Goal: Task Accomplishment & Management: Complete application form

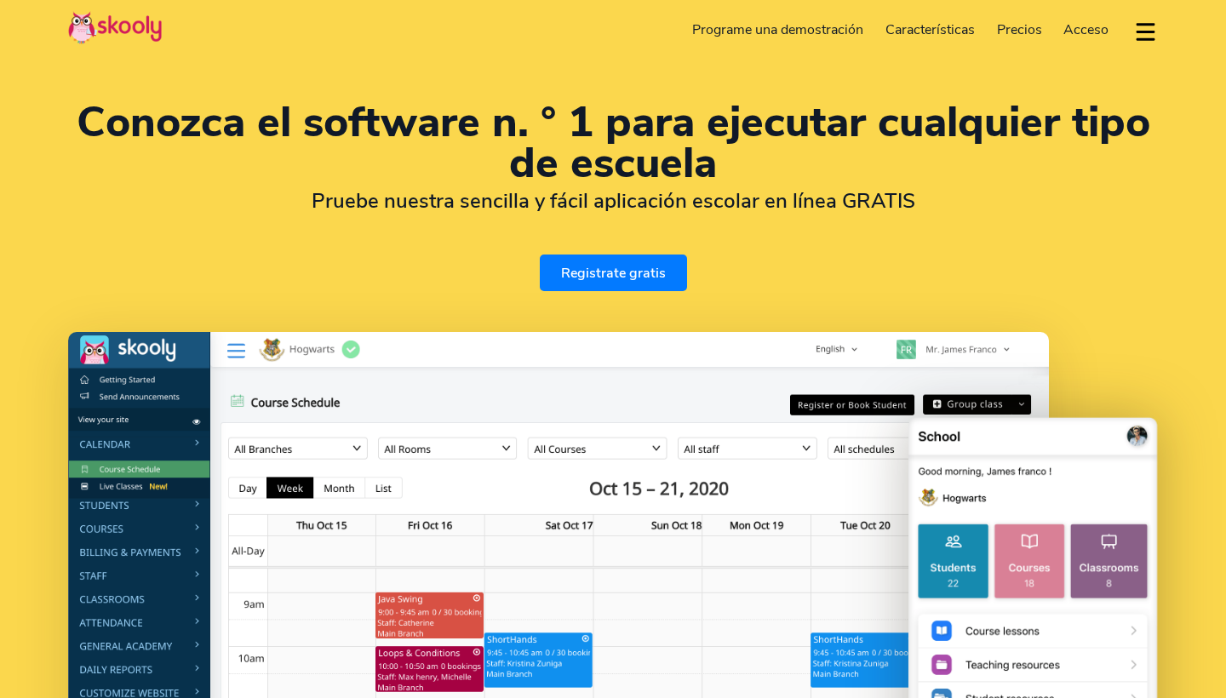
select select "es"
click at [592, 284] on link "Registrate gratis" at bounding box center [613, 273] width 147 height 37
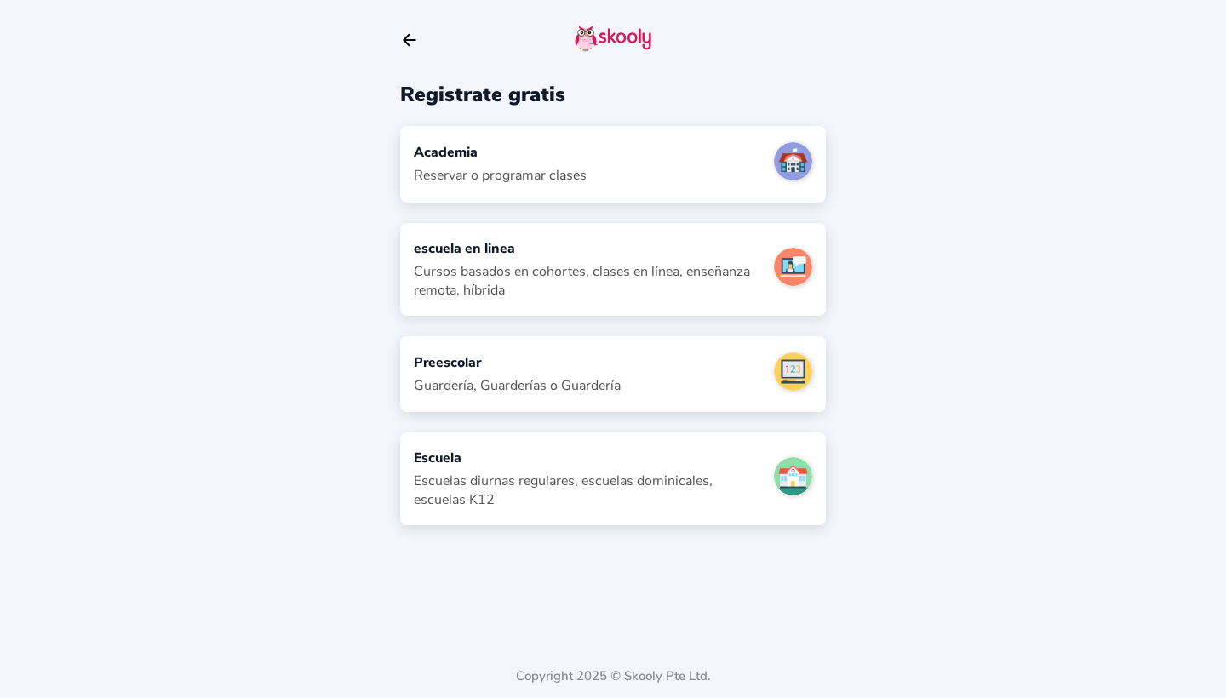
click at [694, 178] on div "Academia Reservar o programar clases" at bounding box center [613, 164] width 426 height 76
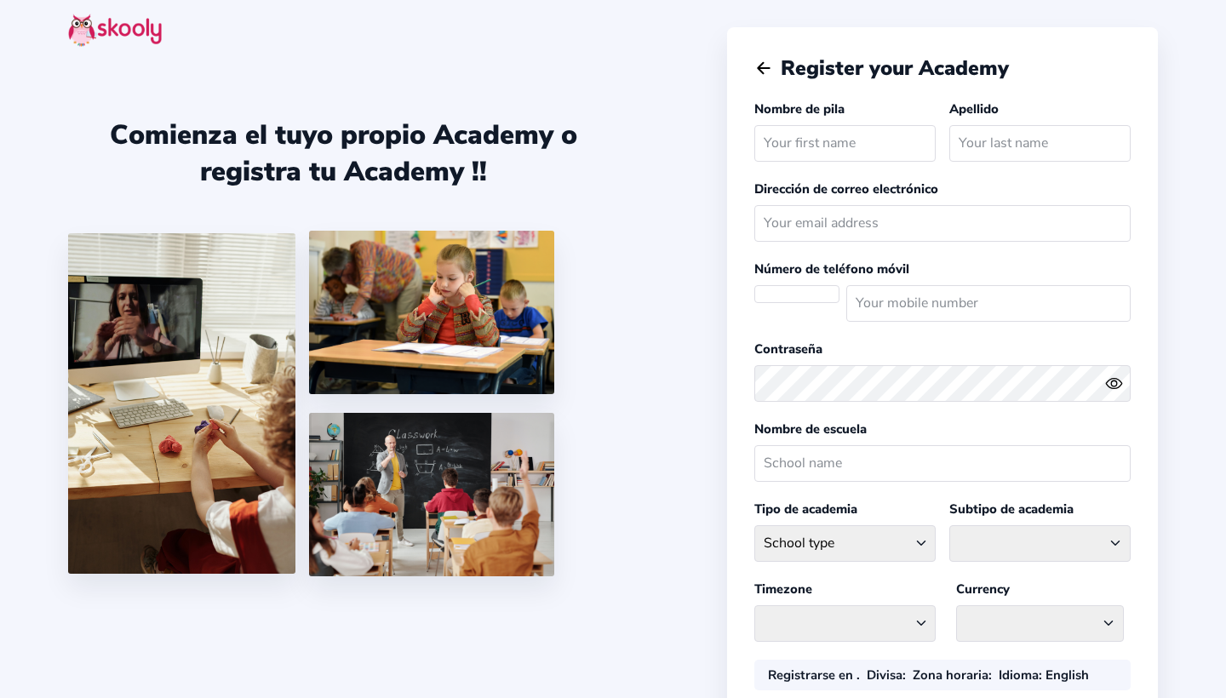
select select "ES"
select select "Europe/Madrid"
select select "EUR €"
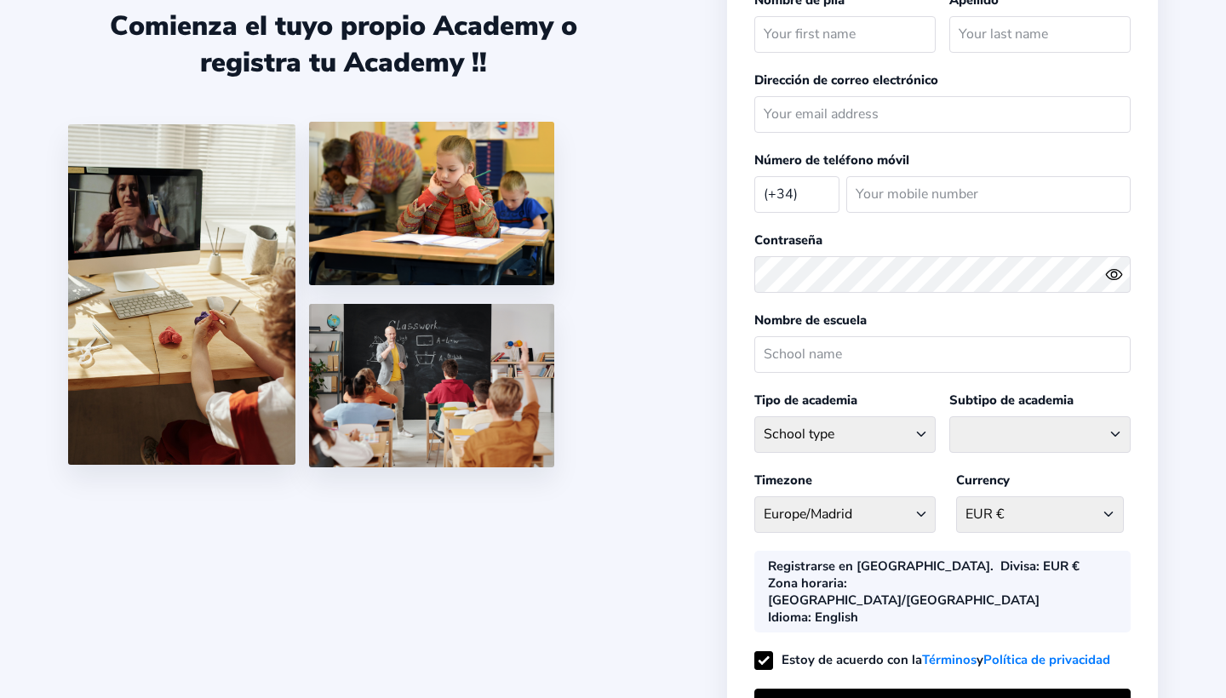
scroll to position [106, 0]
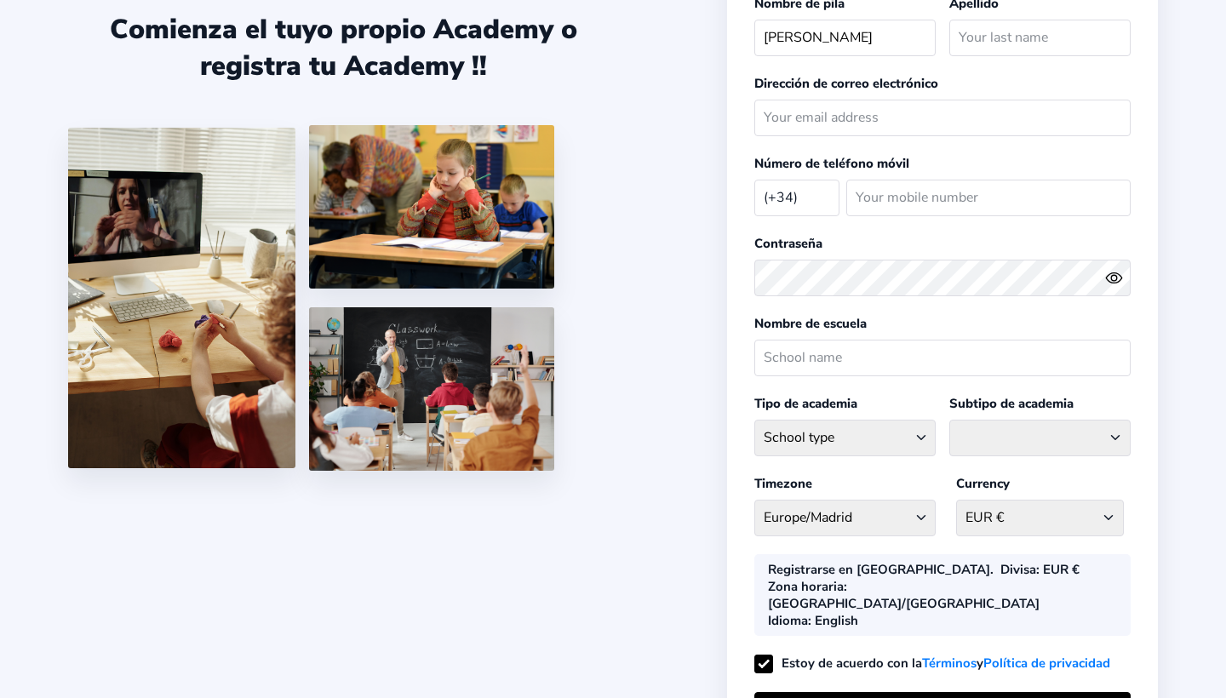
type input "Ignacio"
type input "Chavarria"
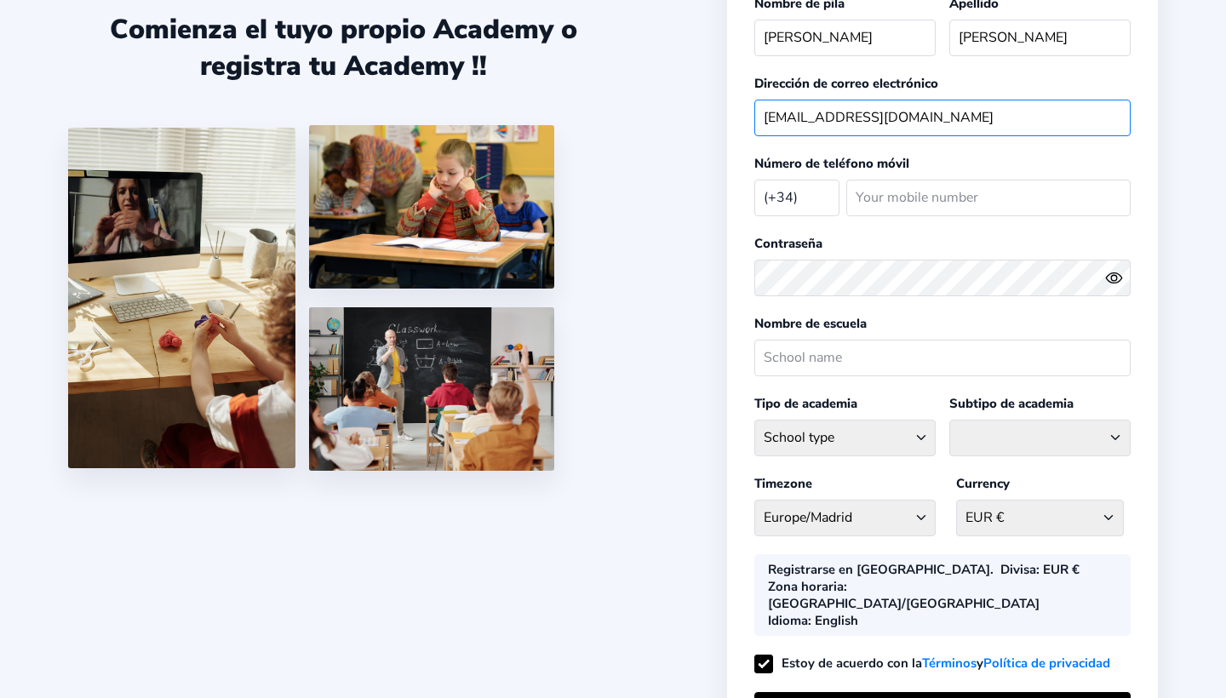
type input "inachavarria2012@gmail.com"
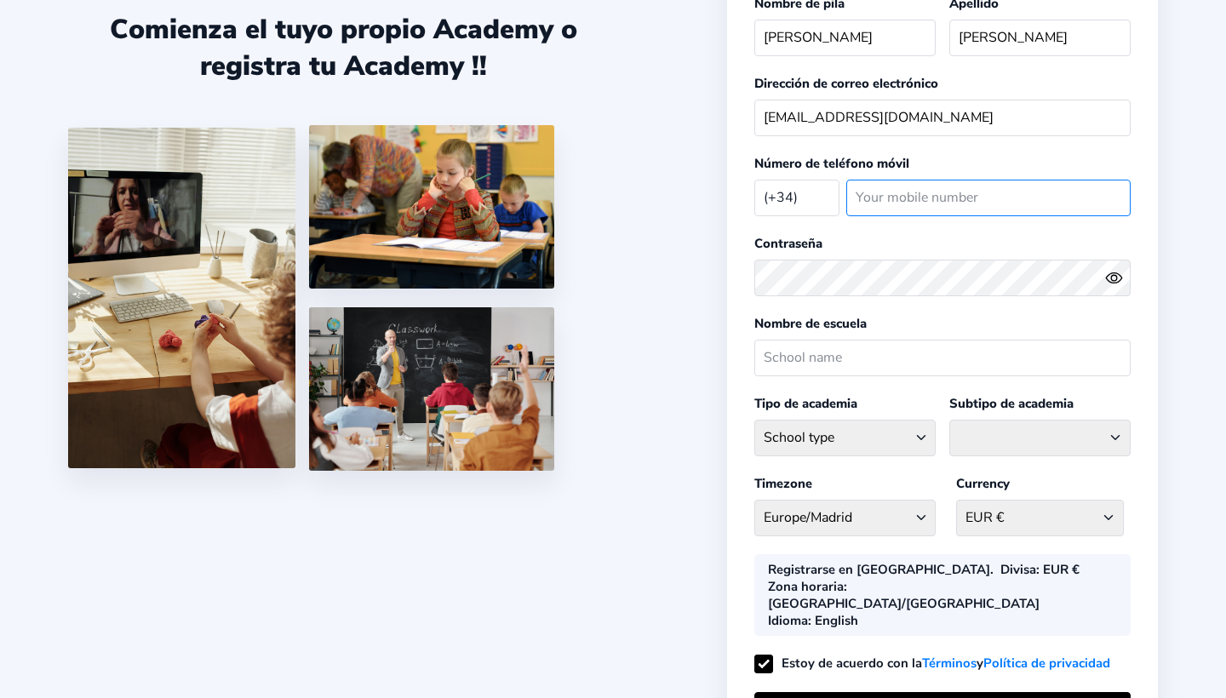
click at [882, 209] on input "number" at bounding box center [988, 198] width 284 height 37
type input "624108480"
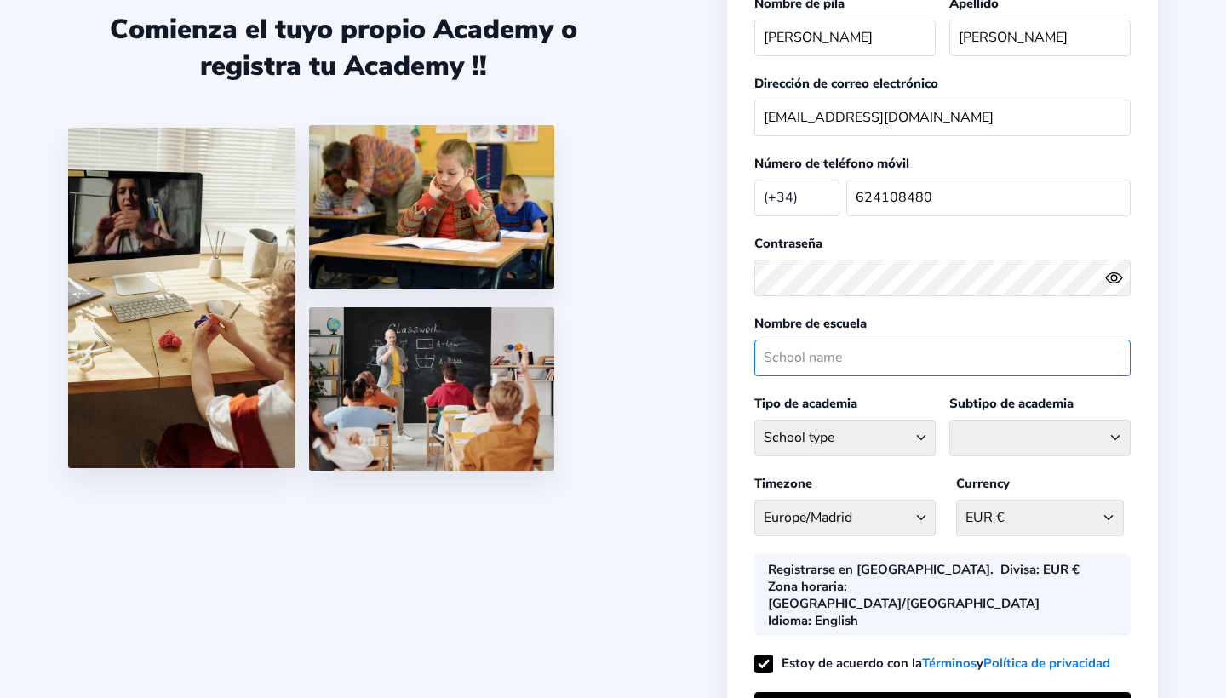
click at [888, 361] on input "text" at bounding box center [942, 358] width 376 height 37
type input "Academia EU"
select select "L"
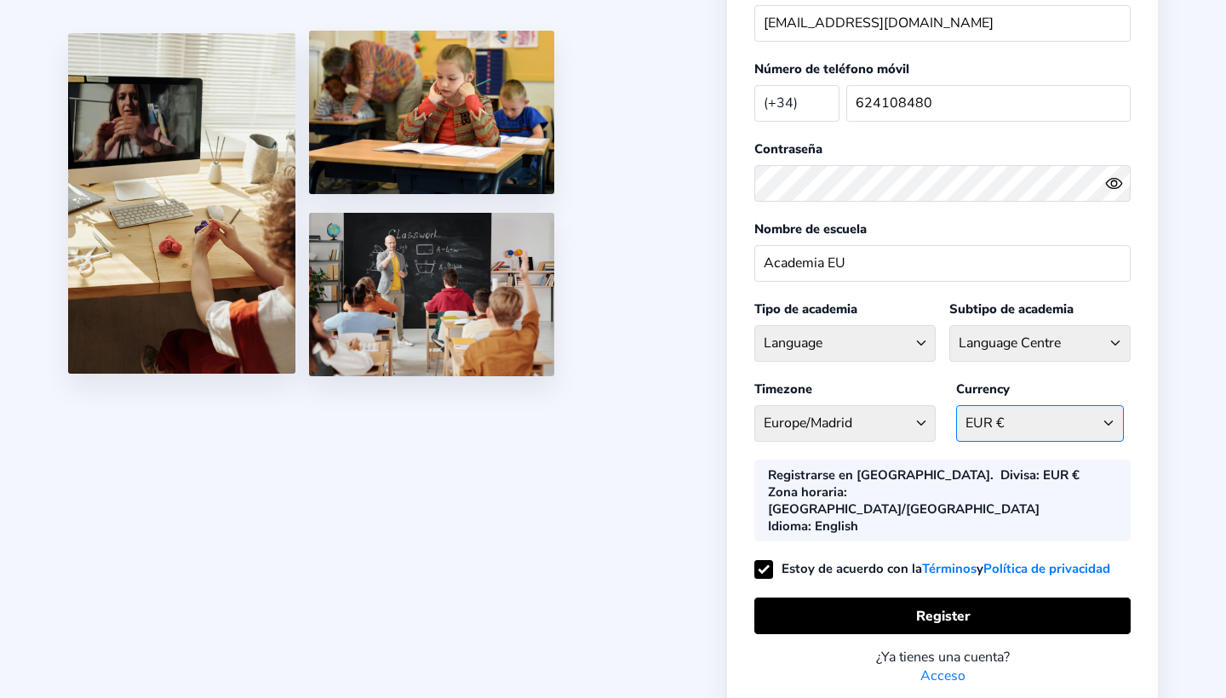
scroll to position [238, 0]
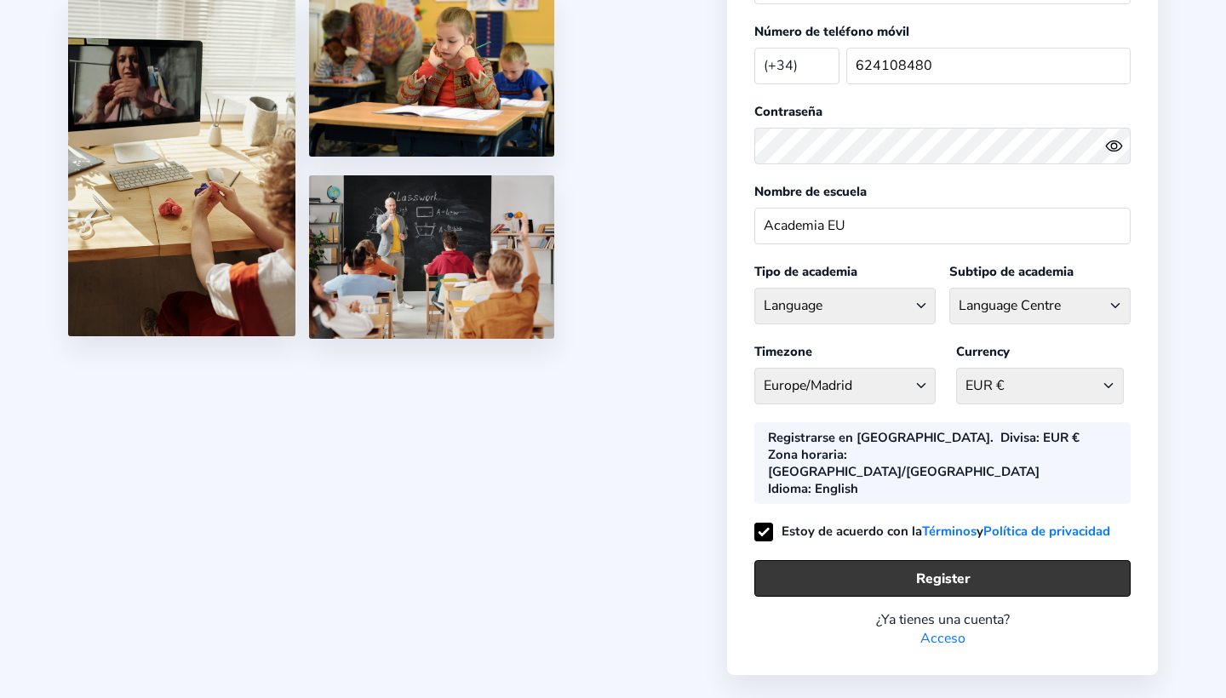
click at [932, 560] on button "Register" at bounding box center [942, 578] width 376 height 37
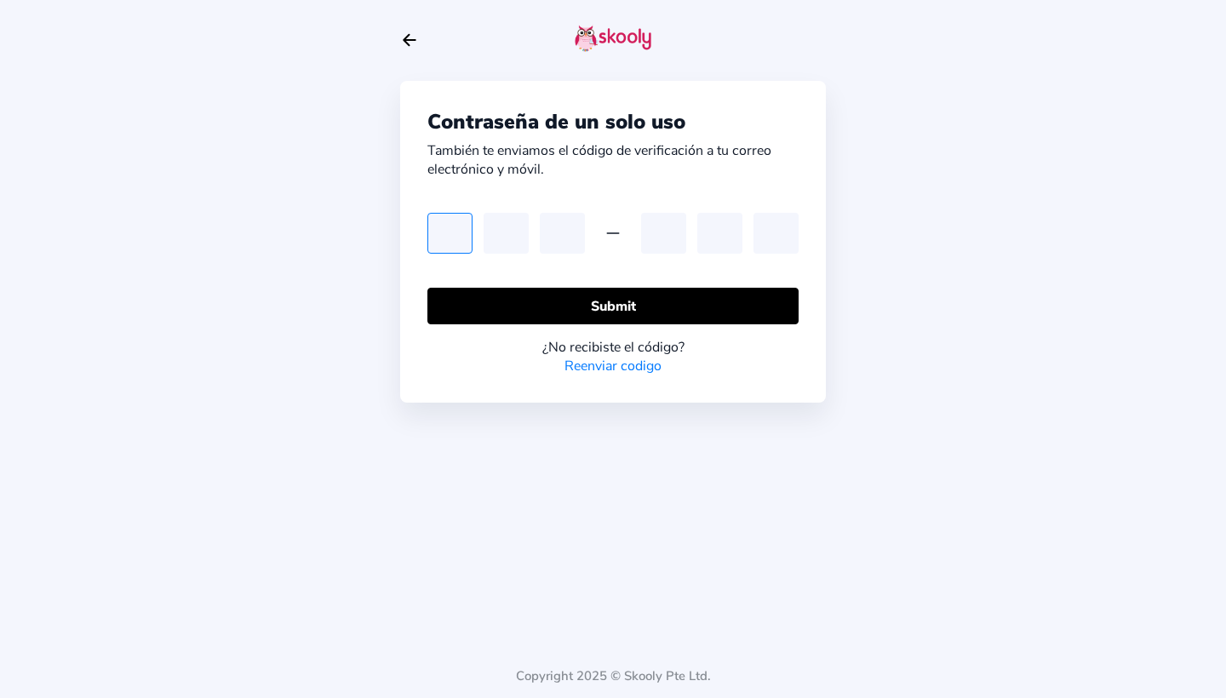
type input "4"
type input "9"
type input "5"
type input "2"
type input "8"
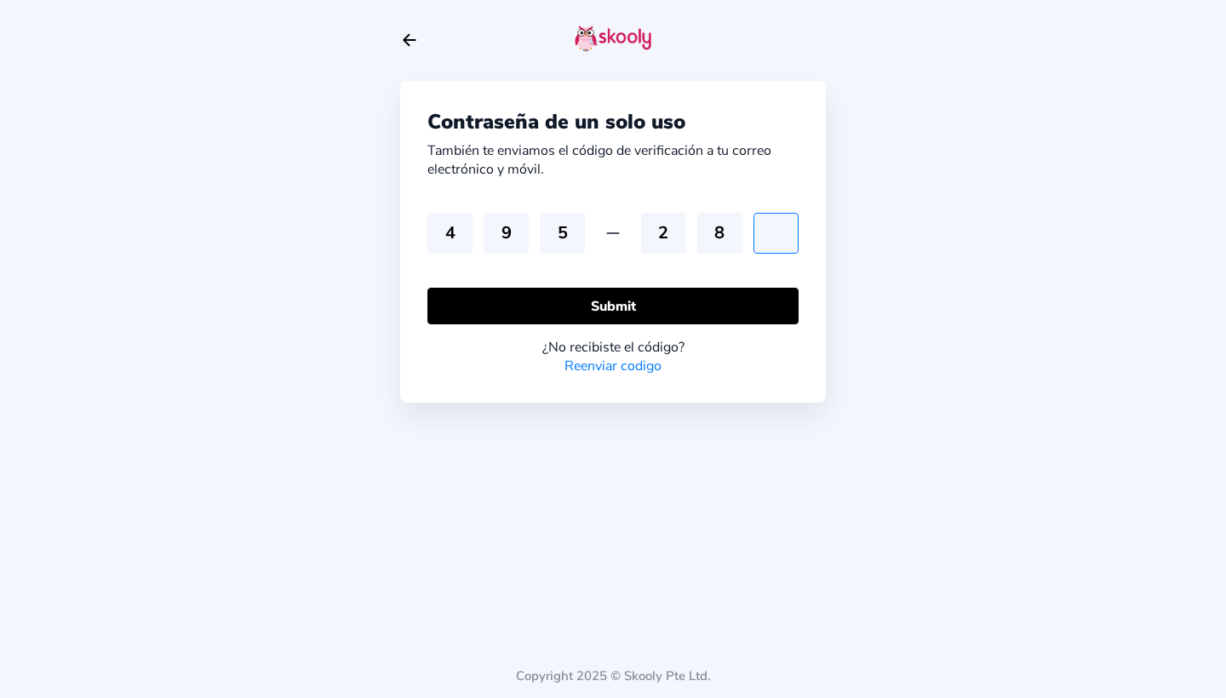
type input "0"
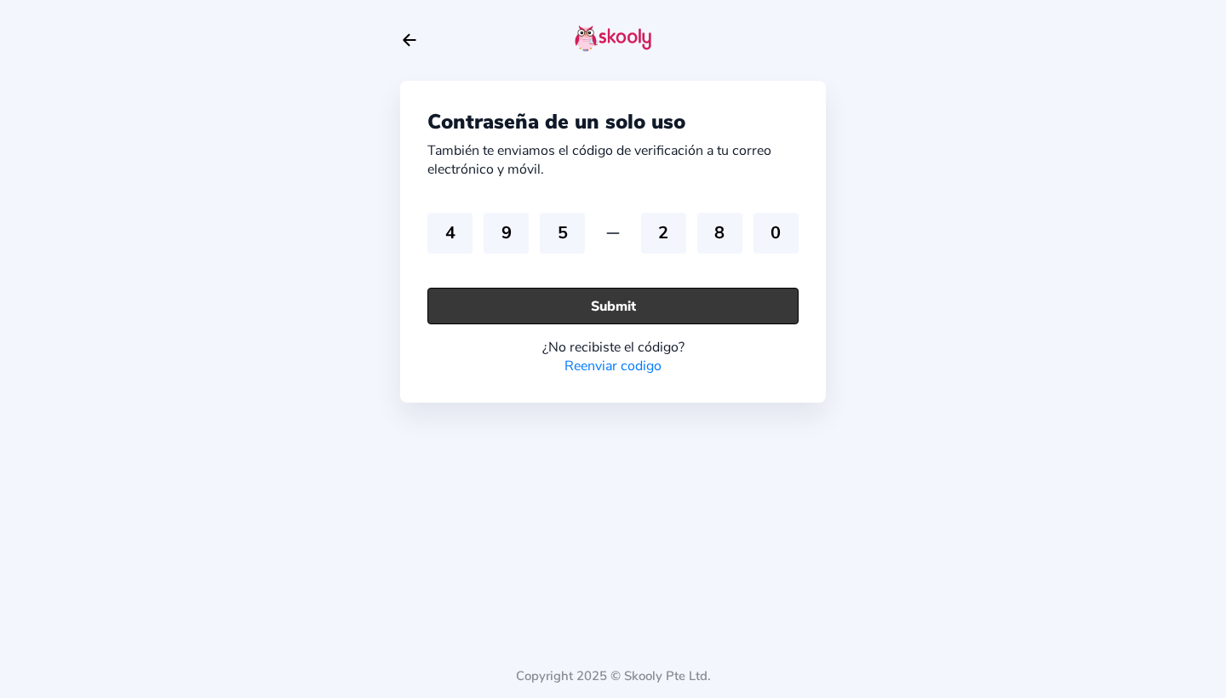
click at [676, 314] on button "Submit" at bounding box center [612, 306] width 371 height 37
